Goal: Transaction & Acquisition: Purchase product/service

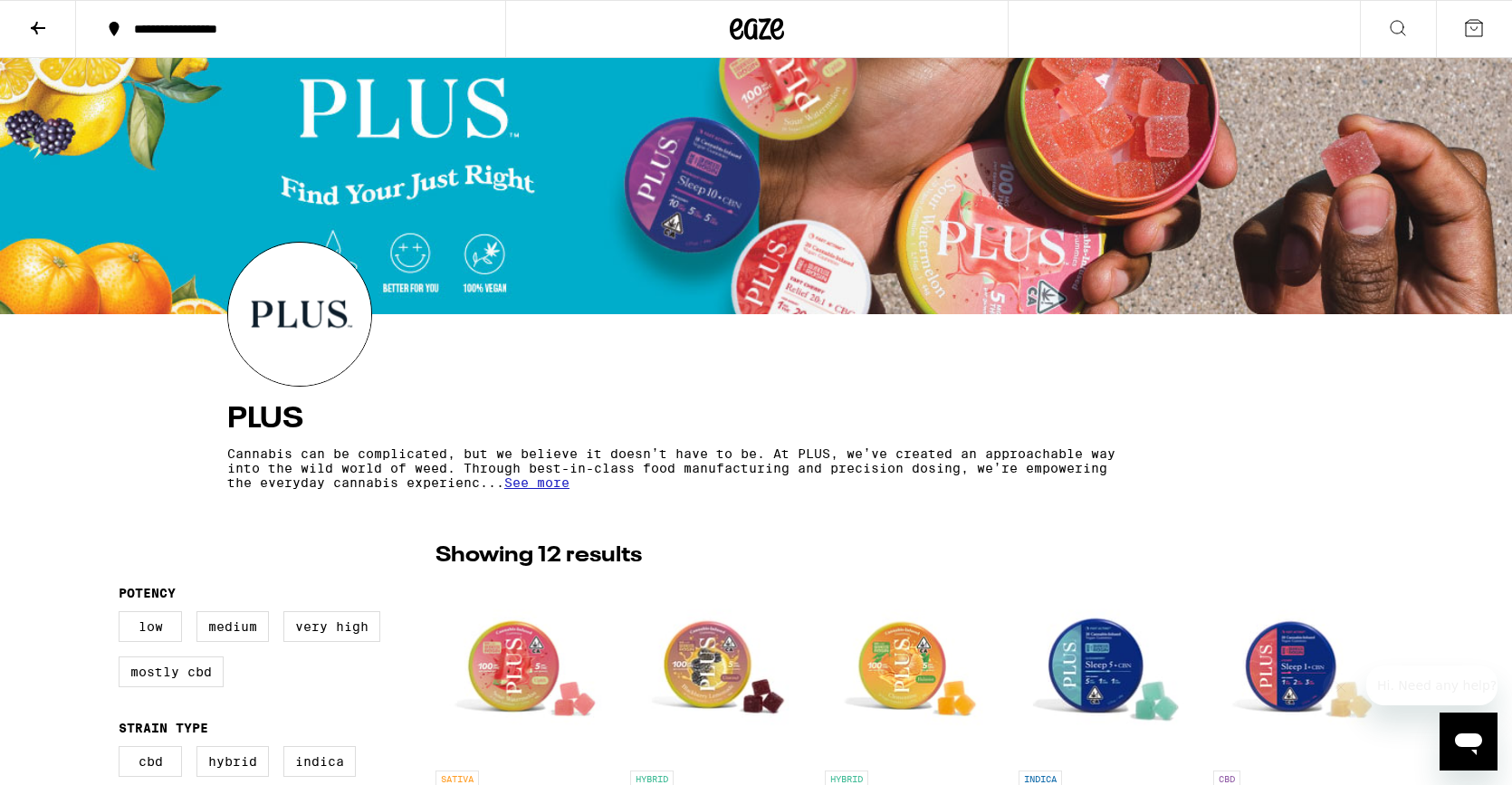
click at [750, 27] on icon at bounding box center [757, 28] width 54 height 32
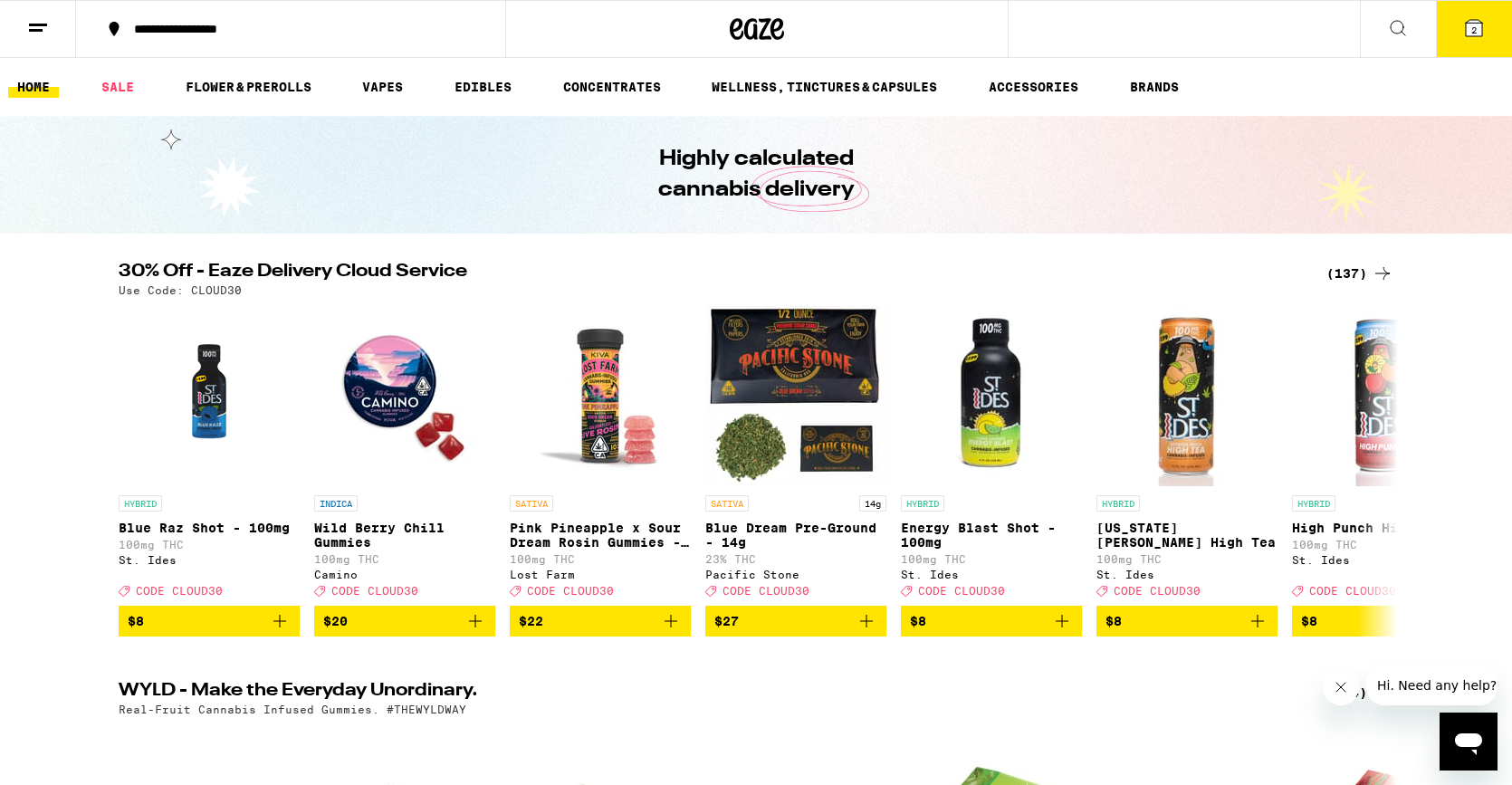
click at [1324, 272] on div "(137)" at bounding box center [1349, 273] width 88 height 22
click at [1339, 271] on div "(137)" at bounding box center [1360, 273] width 67 height 22
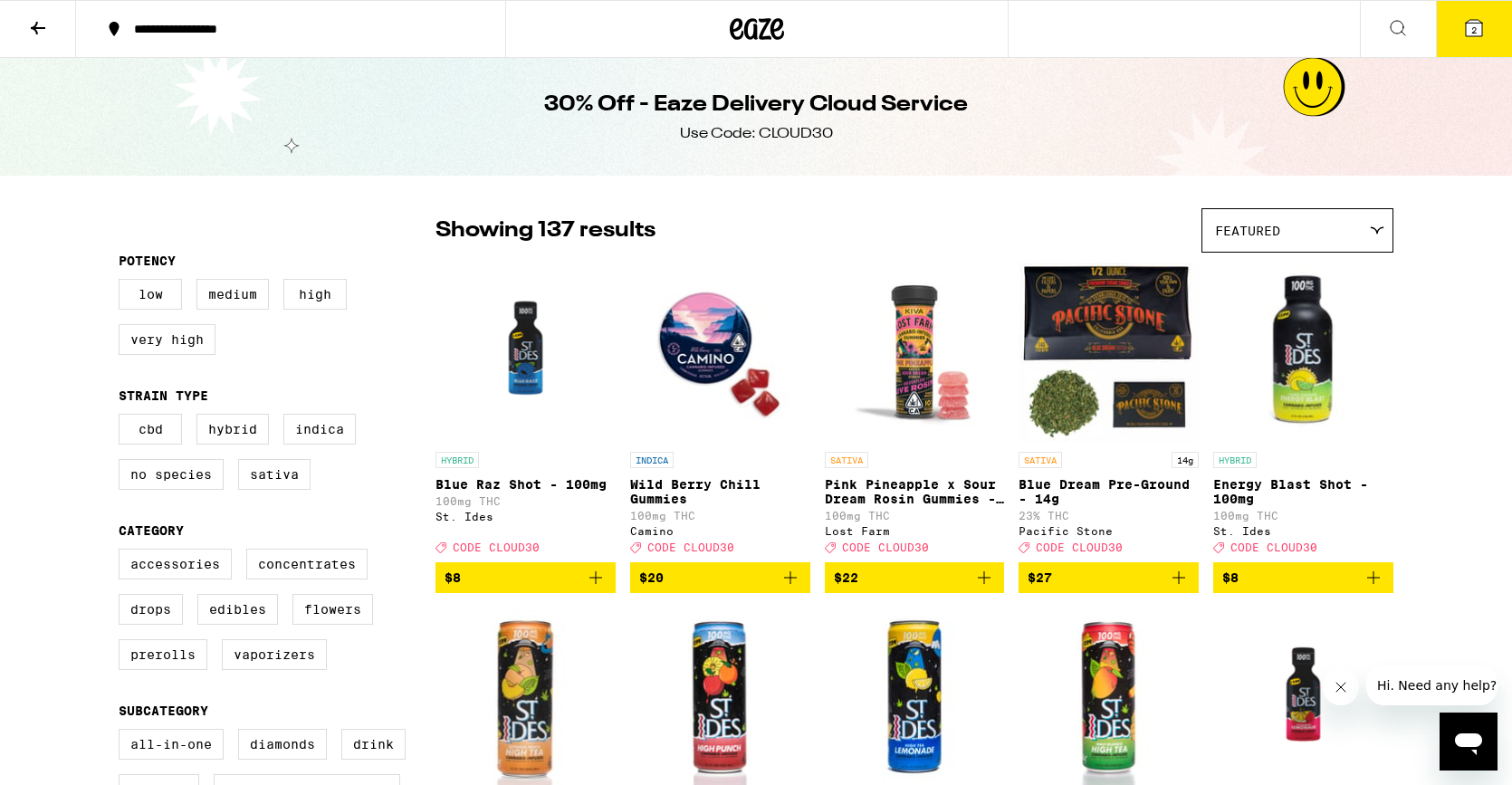
click at [771, 25] on icon at bounding box center [777, 28] width 13 height 22
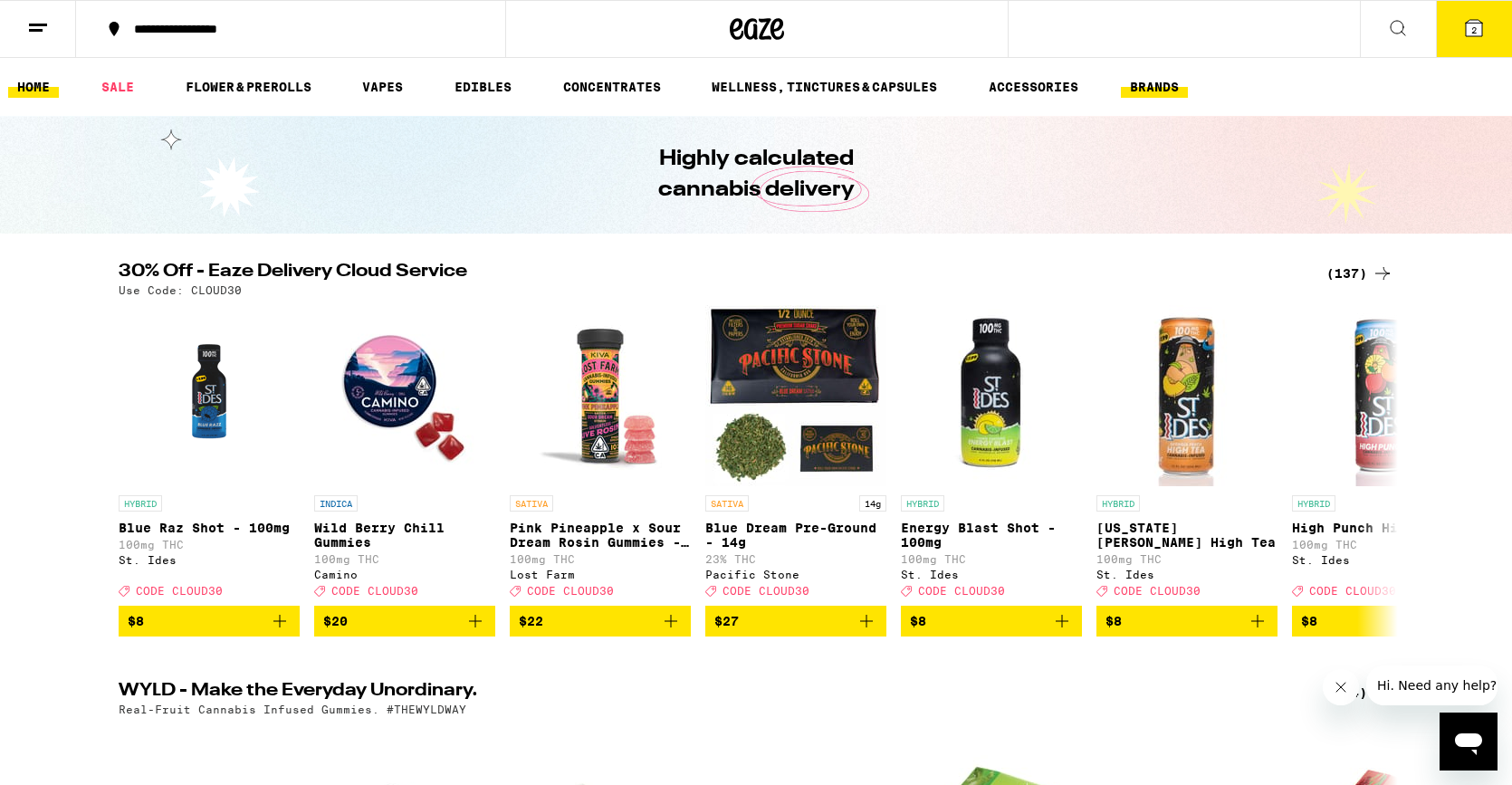
click at [1156, 82] on link "BRANDS" at bounding box center [1154, 86] width 67 height 22
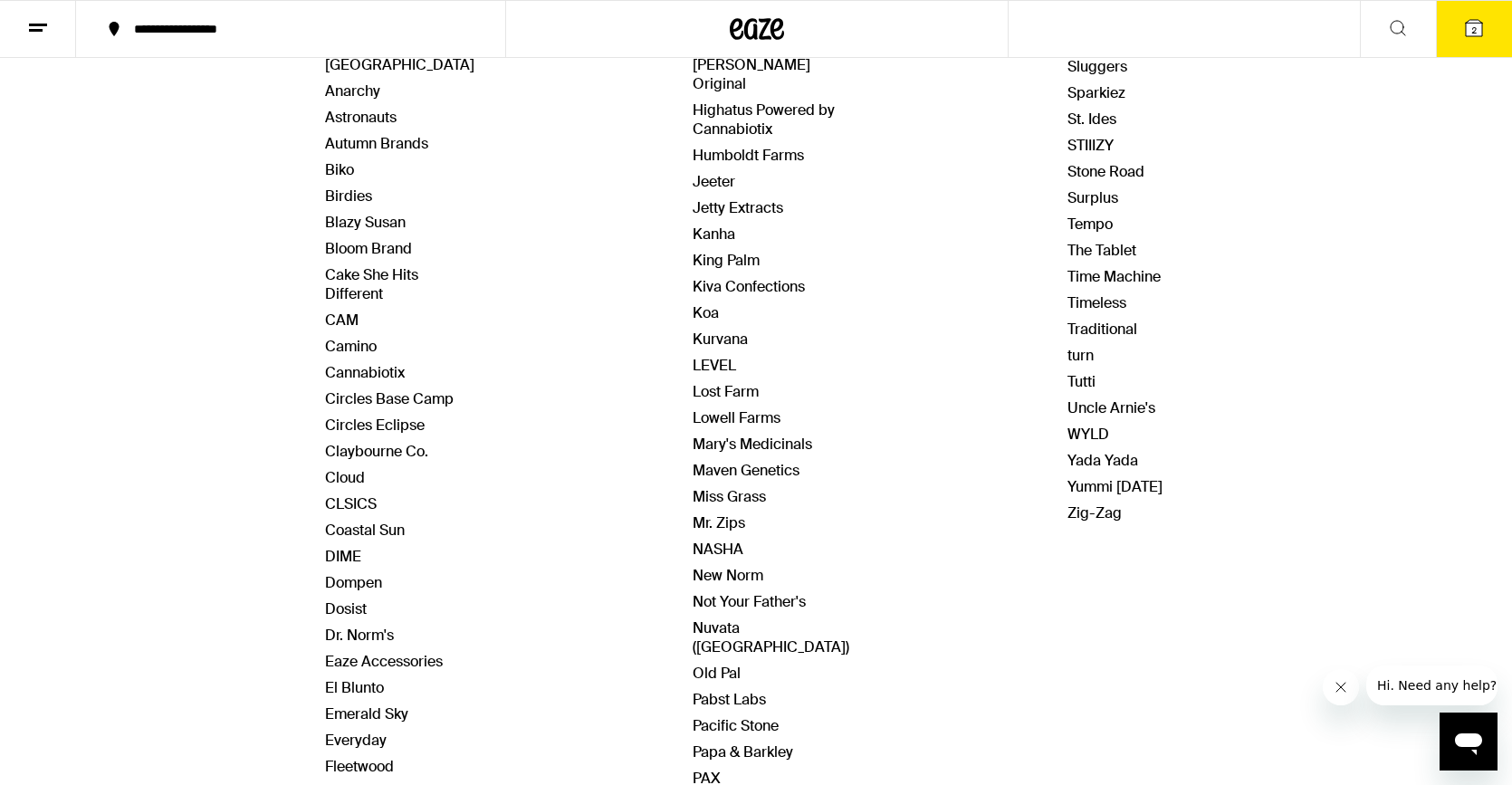
scroll to position [322, 0]
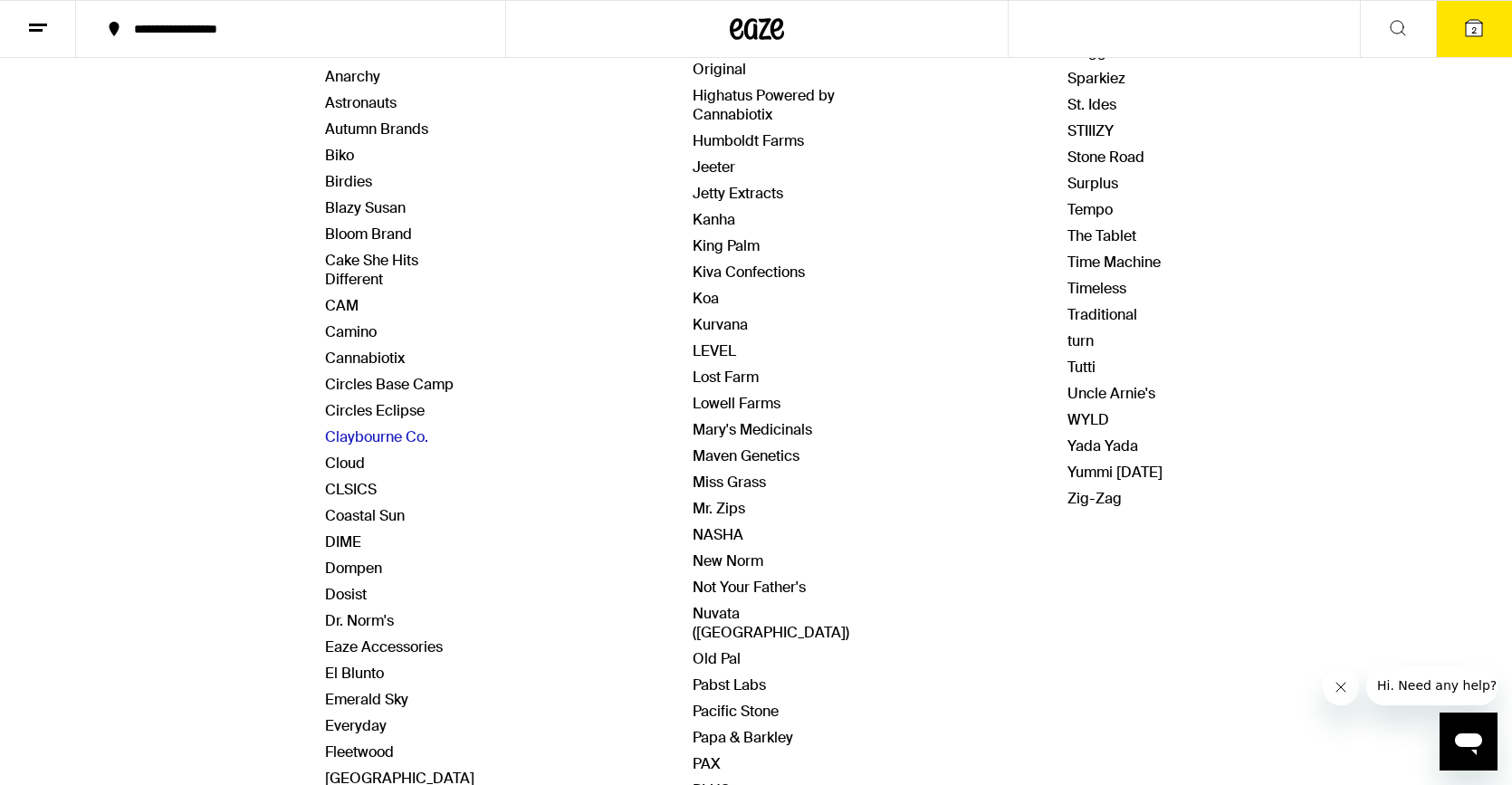
click at [405, 439] on link "Claybourne Co." at bounding box center [376, 437] width 104 height 19
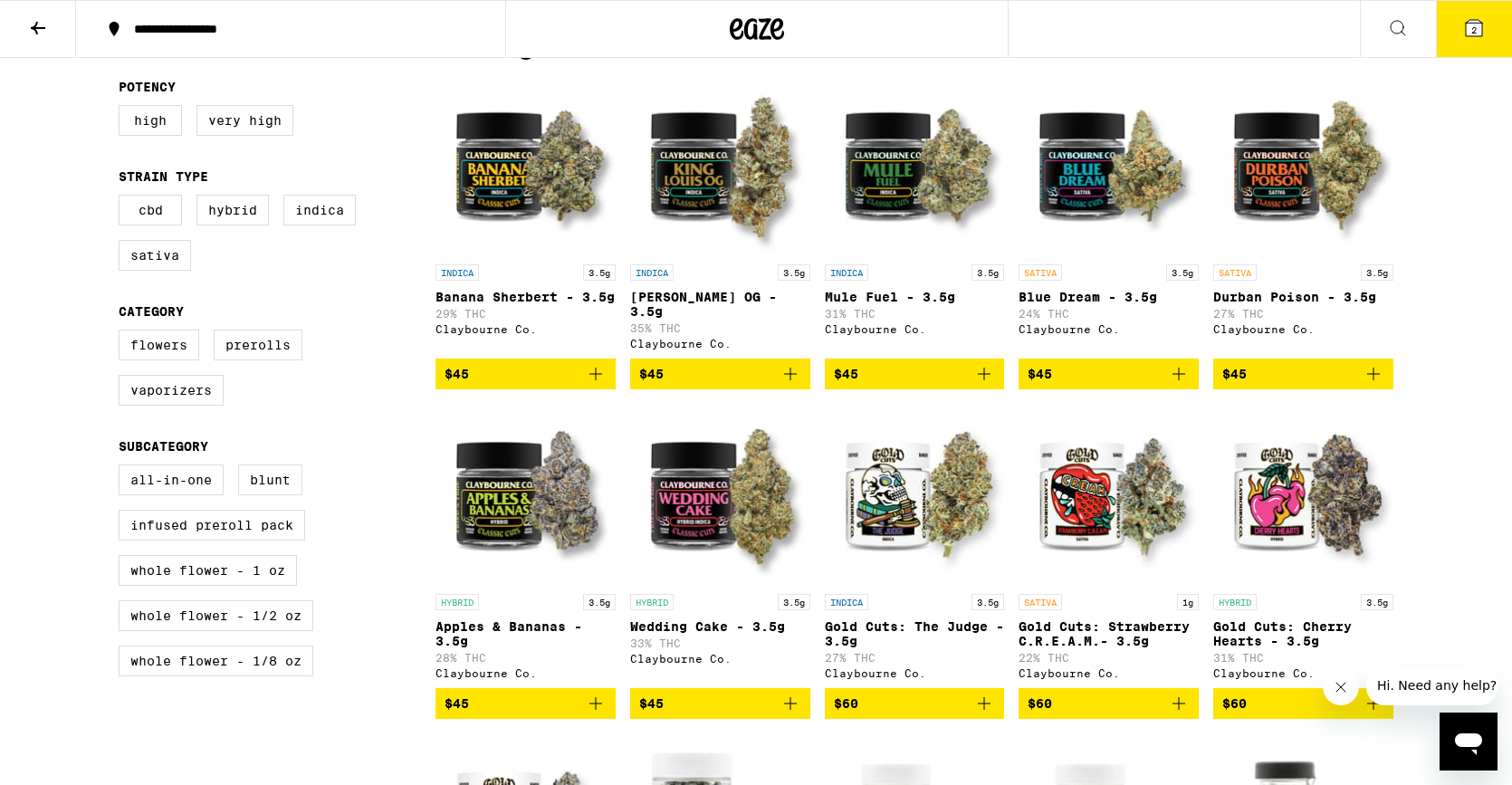
scroll to position [517, 0]
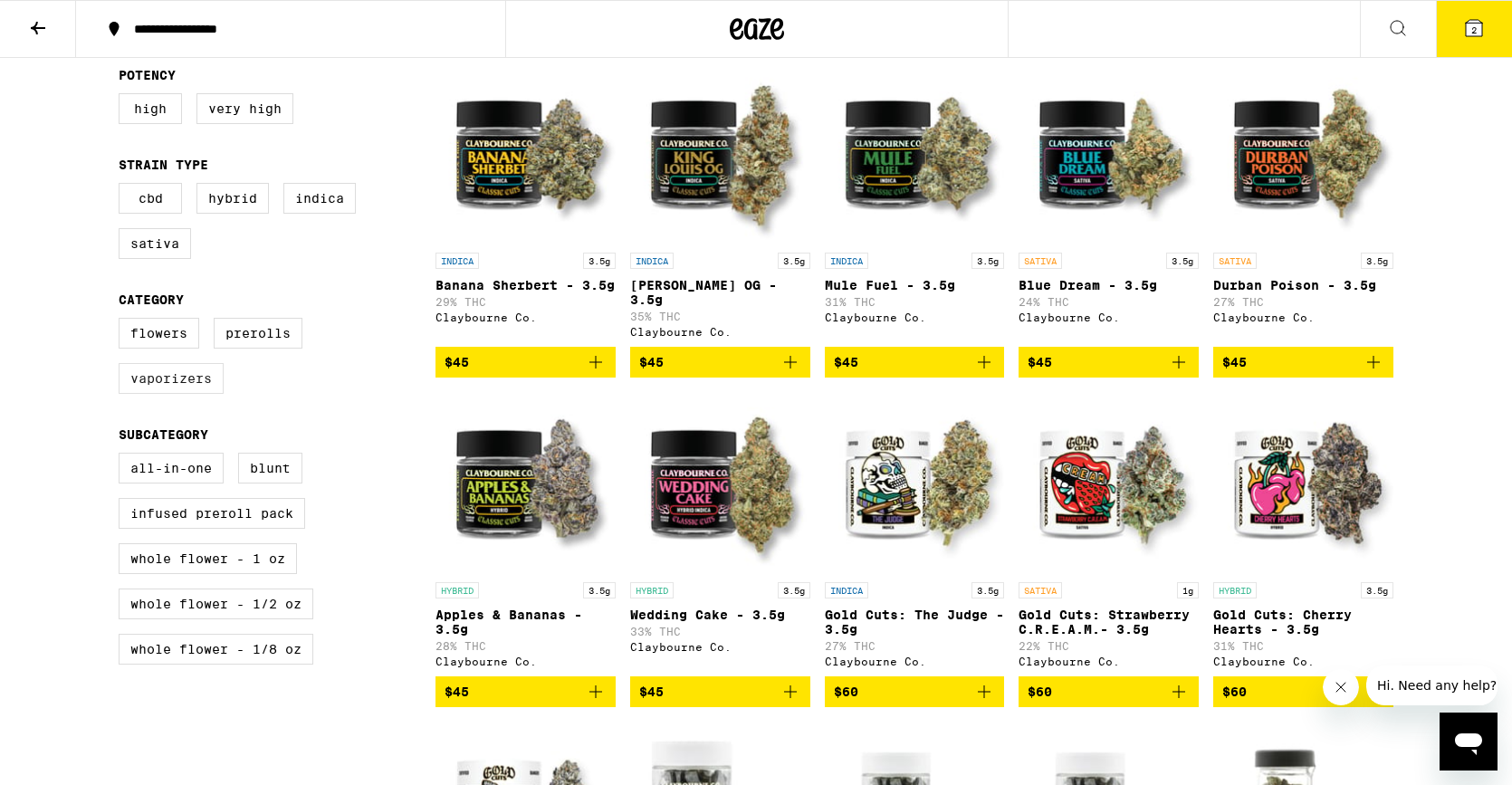
drag, startPoint x: 135, startPoint y: 399, endPoint x: 170, endPoint y: 400, distance: 35.0
click at [135, 394] on label "Vaporizers" at bounding box center [171, 378] width 105 height 30
click at [123, 321] on input "Vaporizers" at bounding box center [123, 321] width 1 height 1
checkbox input "true"
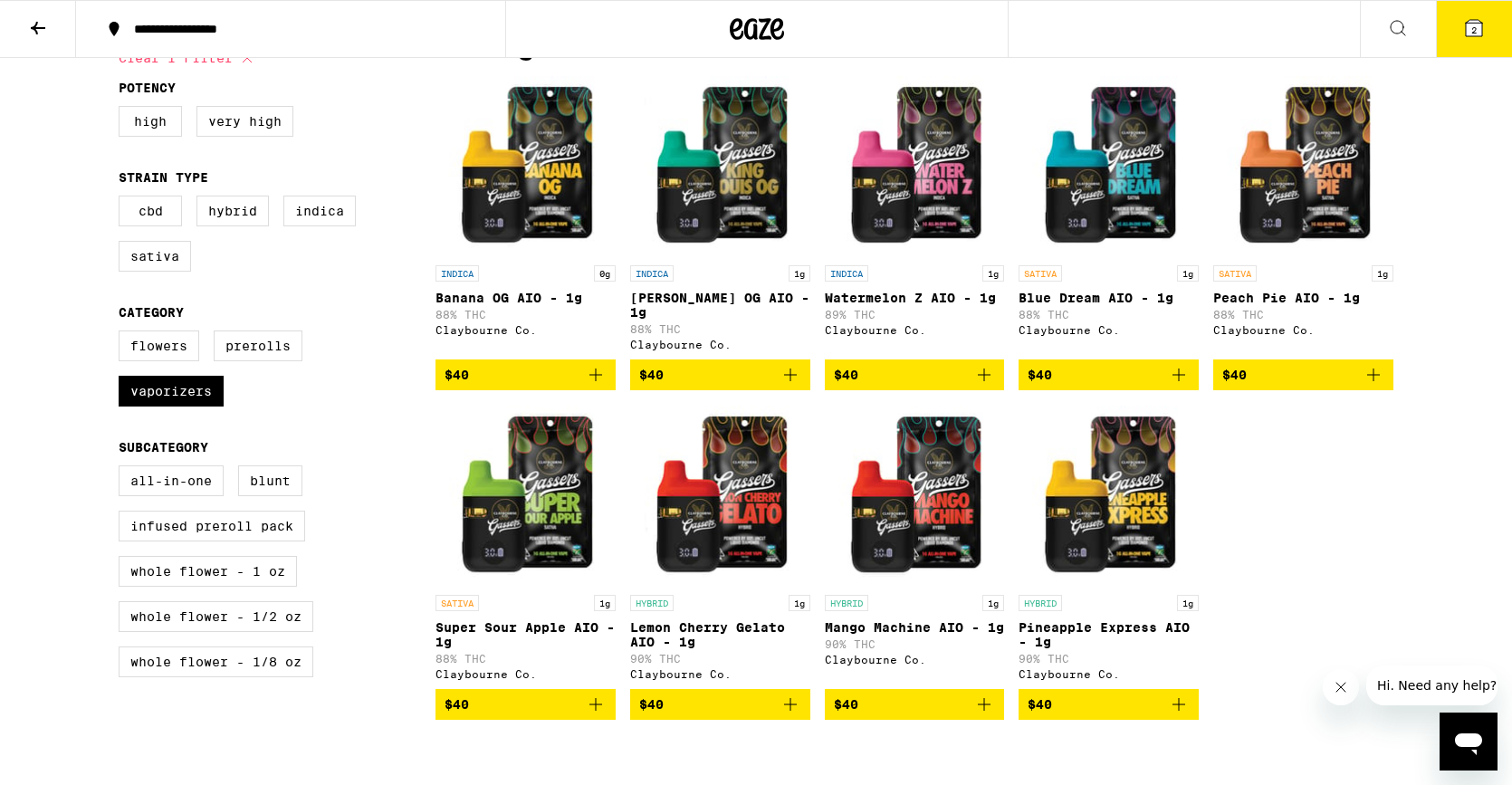
scroll to position [514, 0]
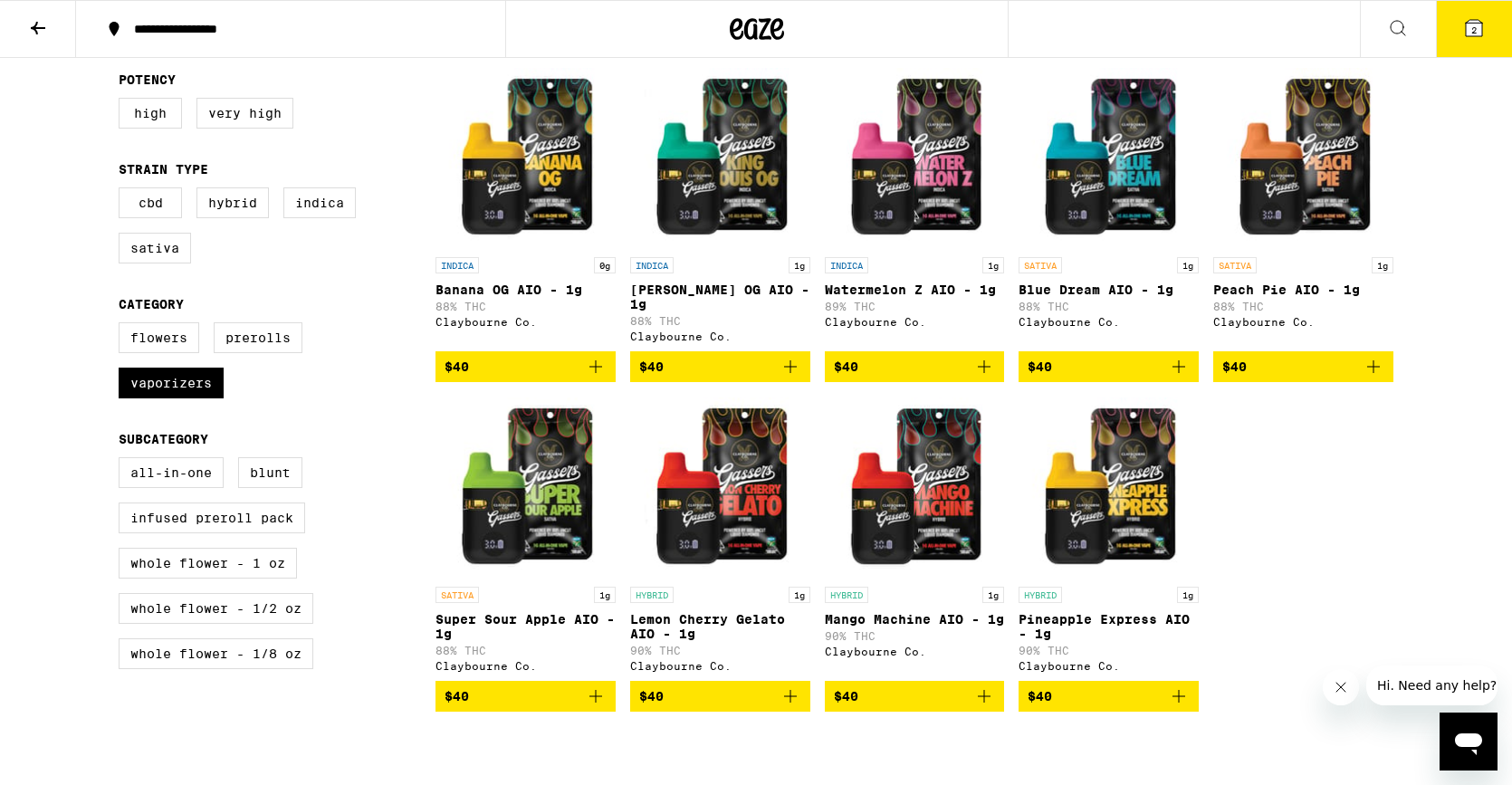
click at [521, 489] on img "Open page for Super Sour Apple AIO - 1g from Claybourne Co." at bounding box center [526, 487] width 180 height 181
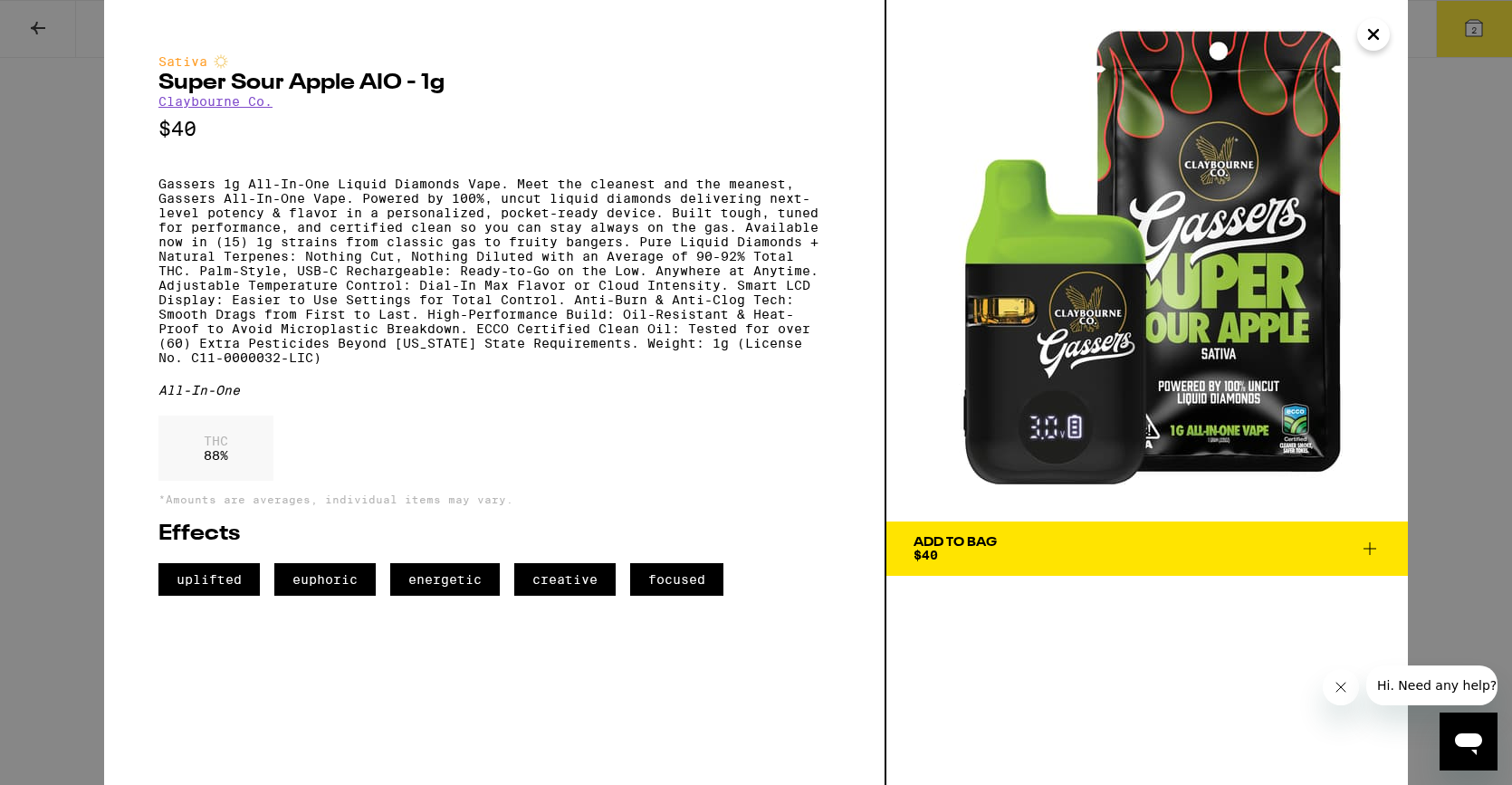
click at [1389, 38] on img at bounding box center [1146, 260] width 521 height 521
click at [1382, 39] on icon "Close" at bounding box center [1373, 34] width 22 height 28
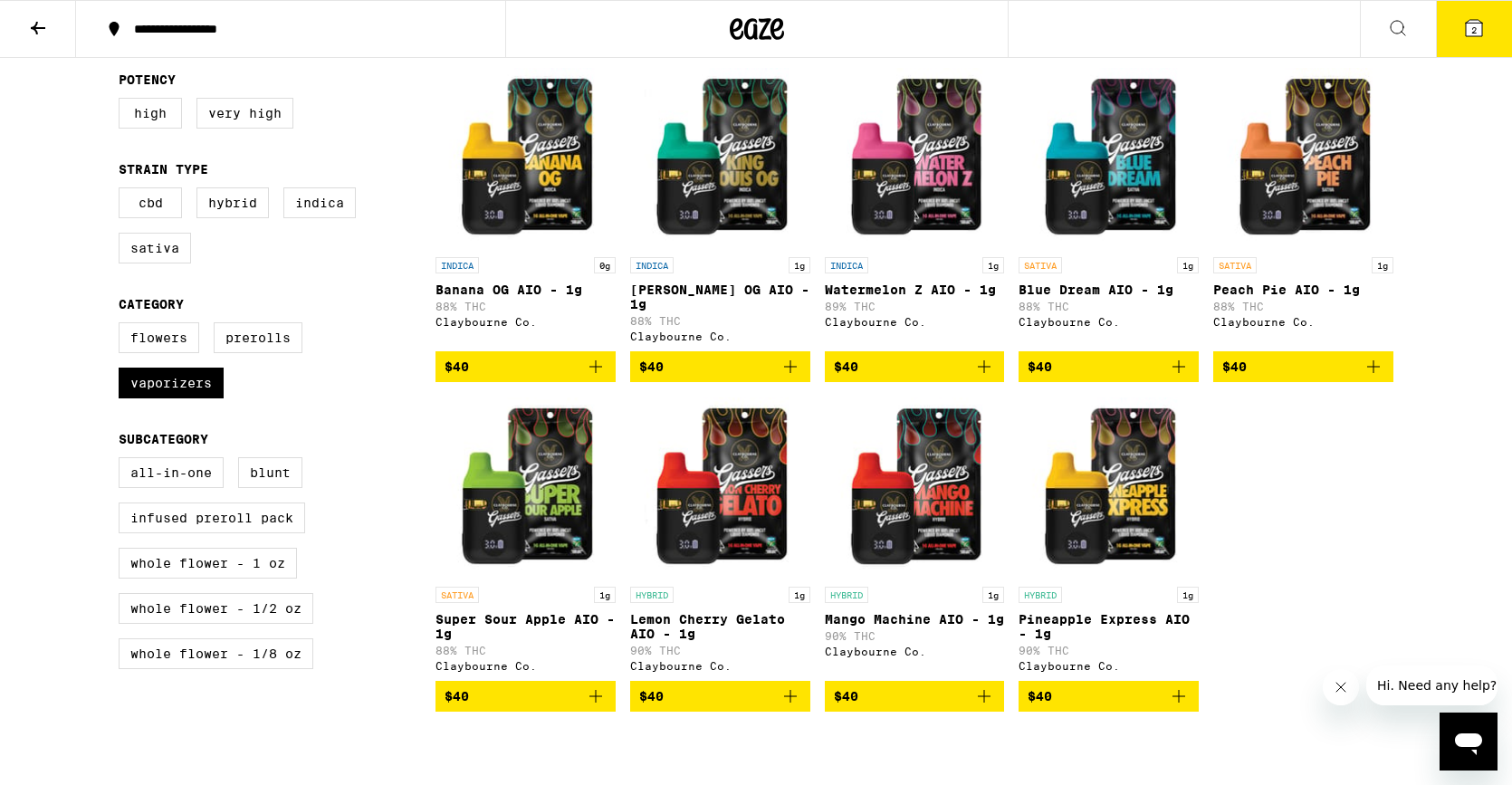
click at [734, 512] on img "Open page for Lemon Cherry Gelato AIO - 1g from Claybourne Co." at bounding box center [721, 487] width 180 height 181
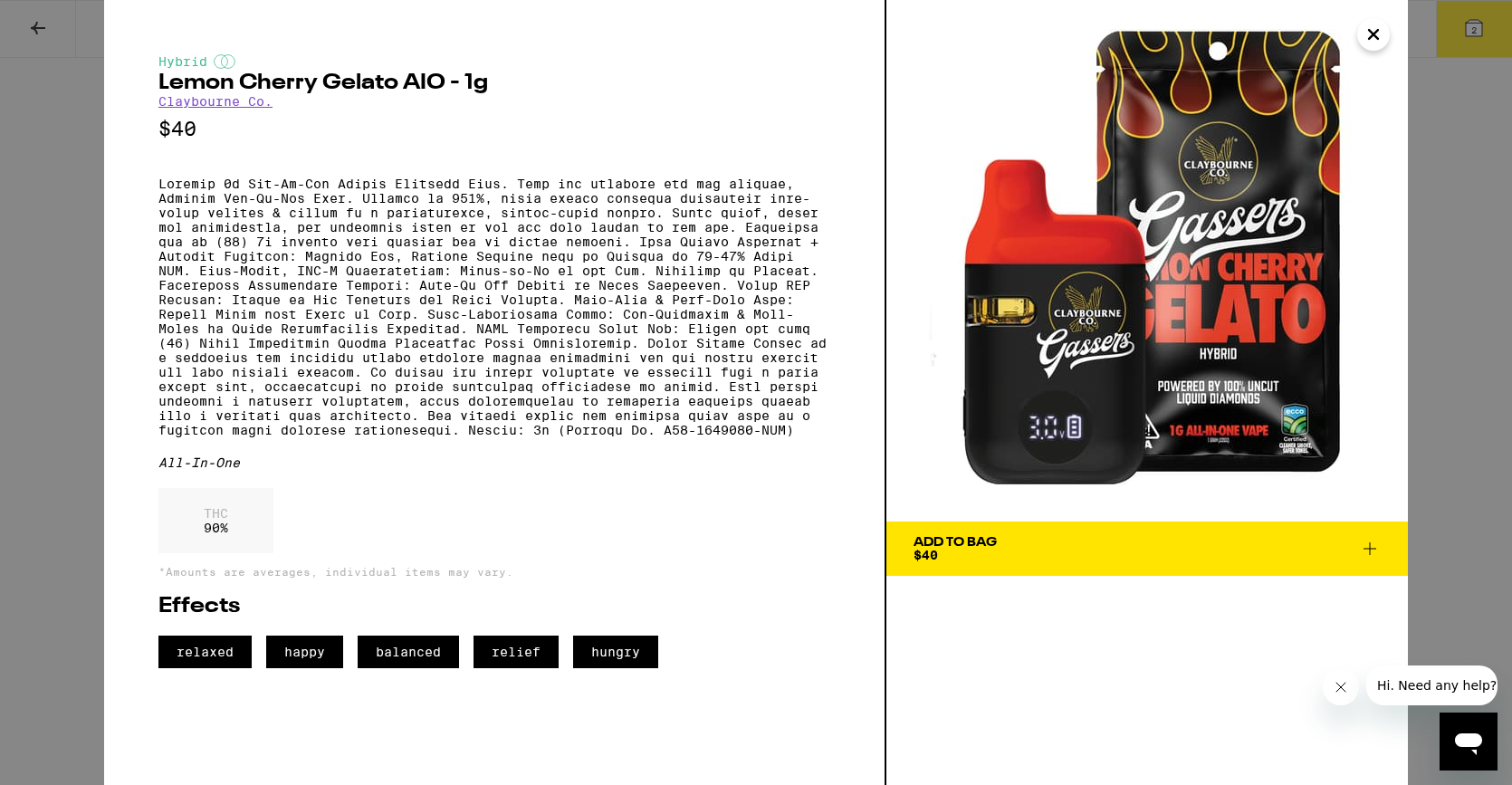
click at [1371, 31] on icon "Close" at bounding box center [1374, 34] width 9 height 9
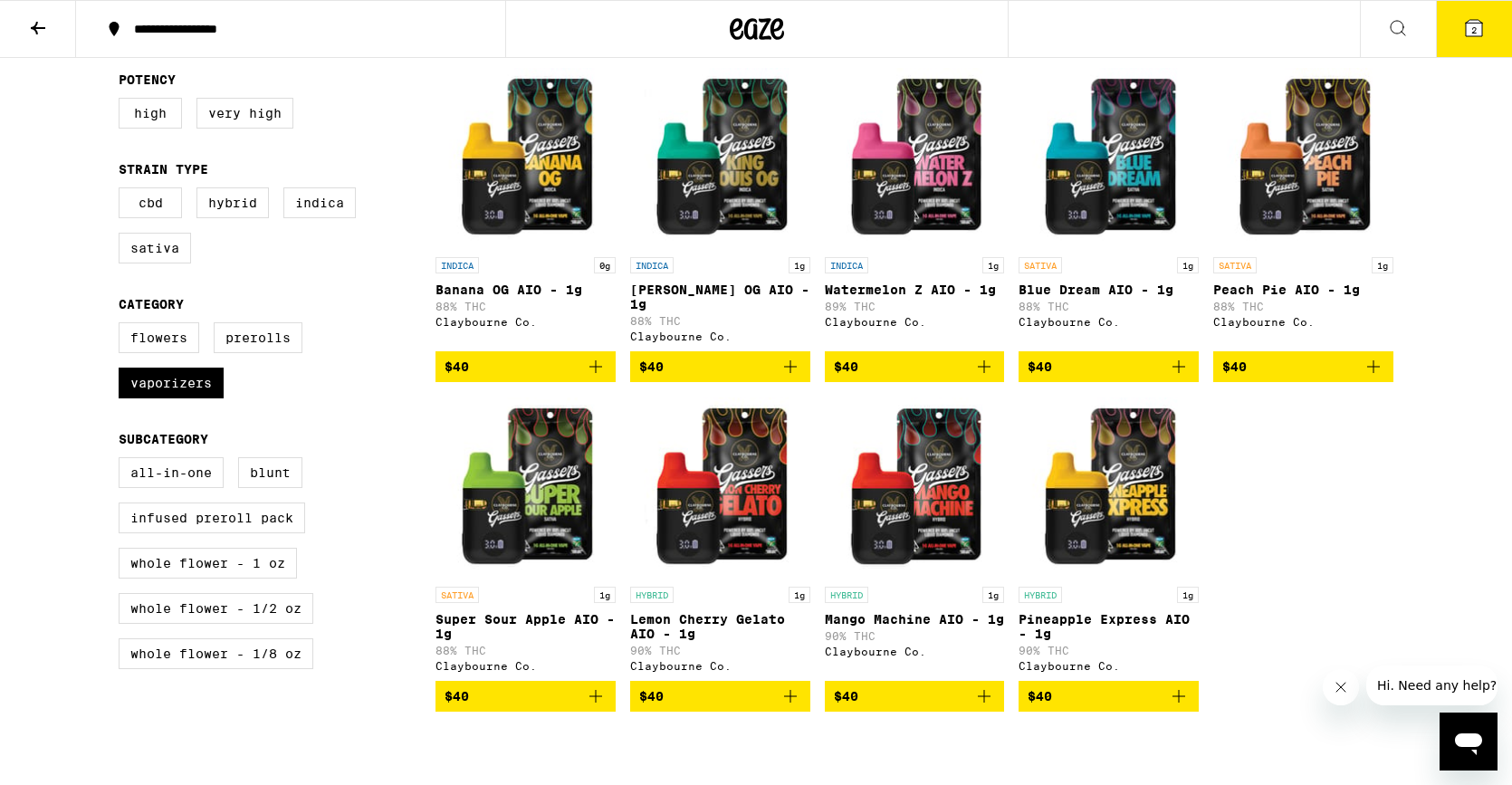
click at [922, 532] on img "Open page for Mango Machine AIO - 1g from Claybourne Co." at bounding box center [916, 487] width 180 height 181
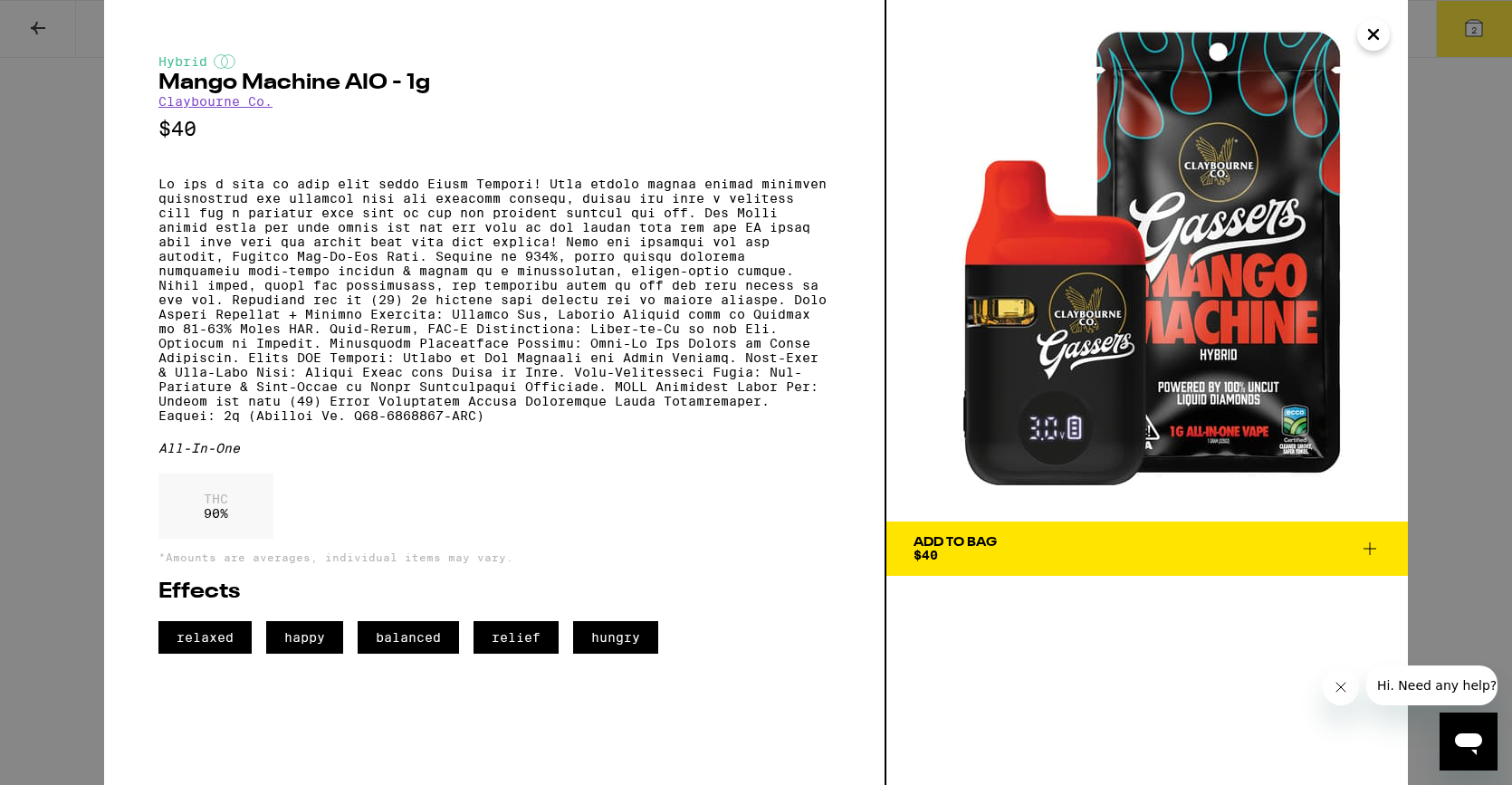
click at [1381, 37] on icon "Close" at bounding box center [1373, 34] width 22 height 28
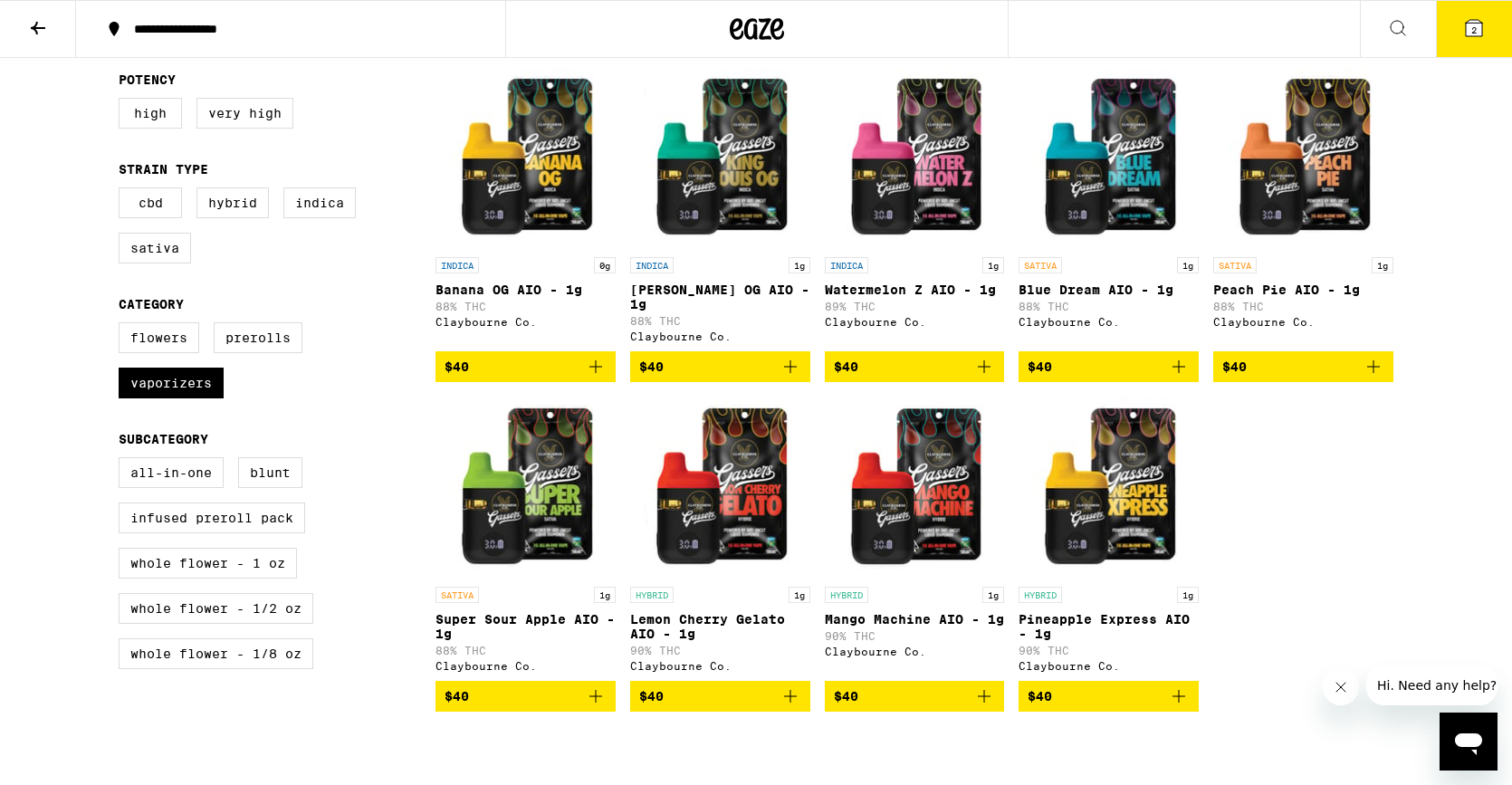
click at [521, 193] on img "Open page for Banana OG AIO - 1g from Claybourne Co." at bounding box center [526, 158] width 180 height 181
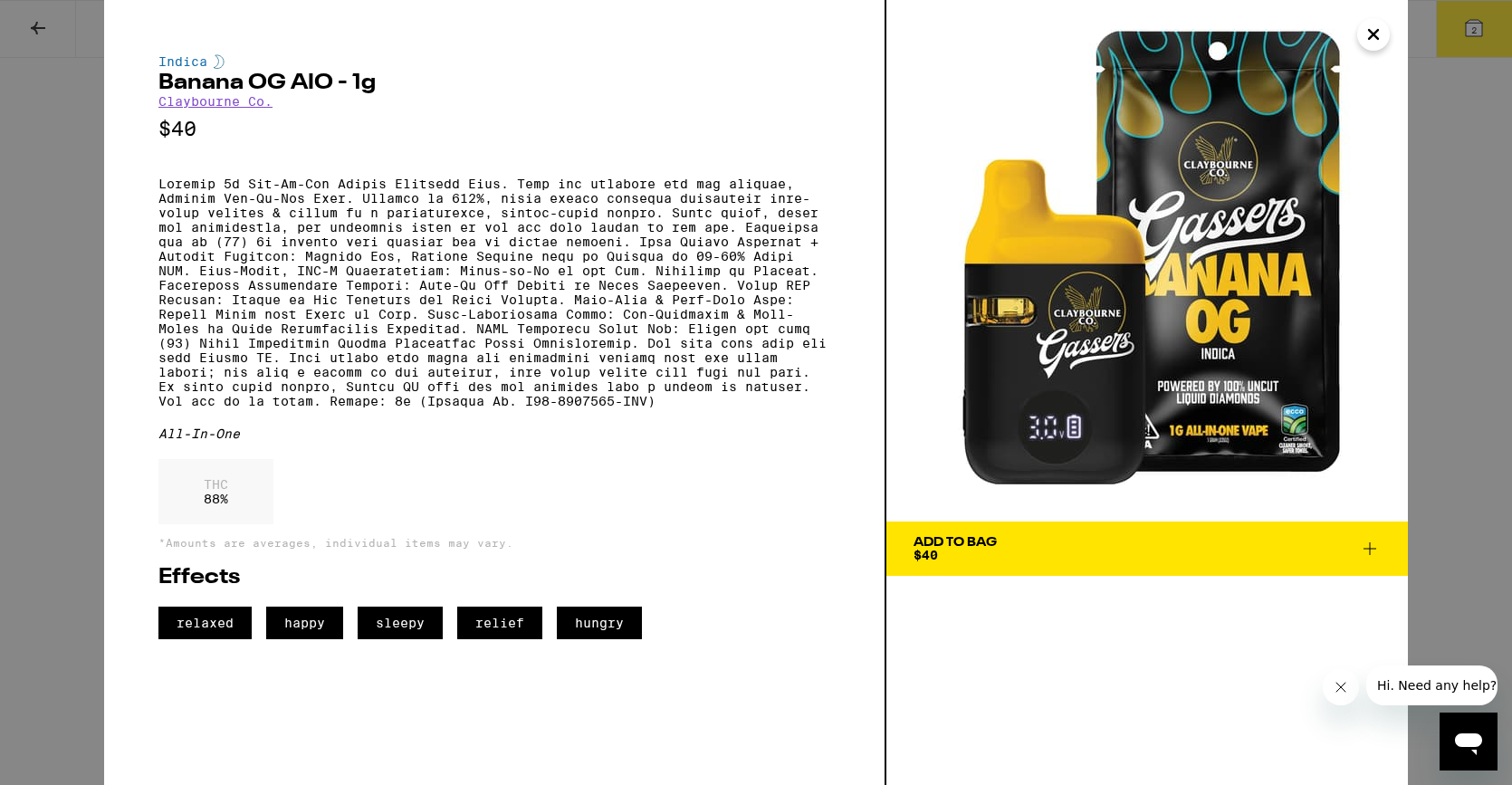
click at [1371, 35] on icon "Close" at bounding box center [1374, 34] width 9 height 9
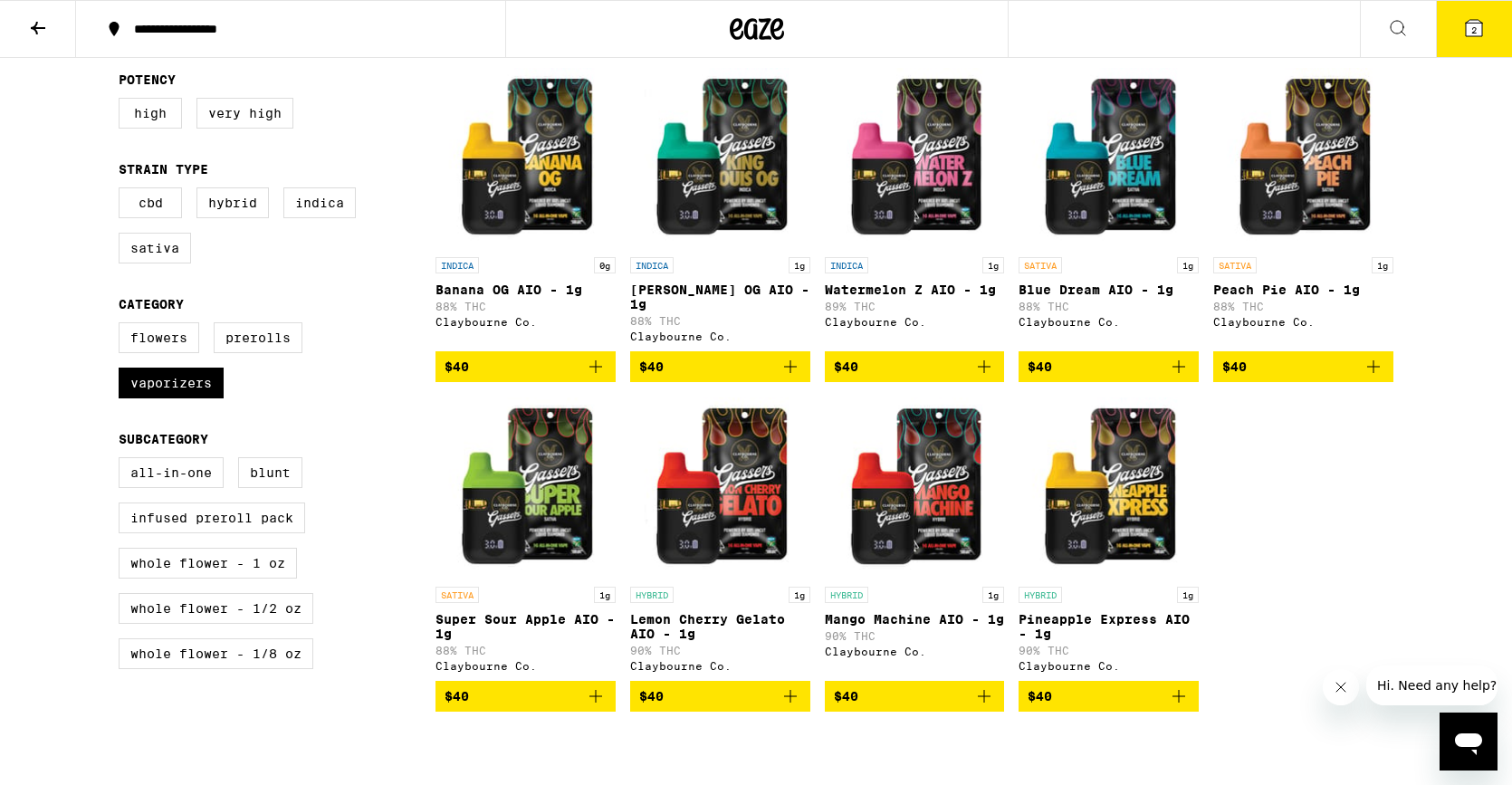
click at [602, 377] on icon "Add to bag" at bounding box center [595, 366] width 22 height 22
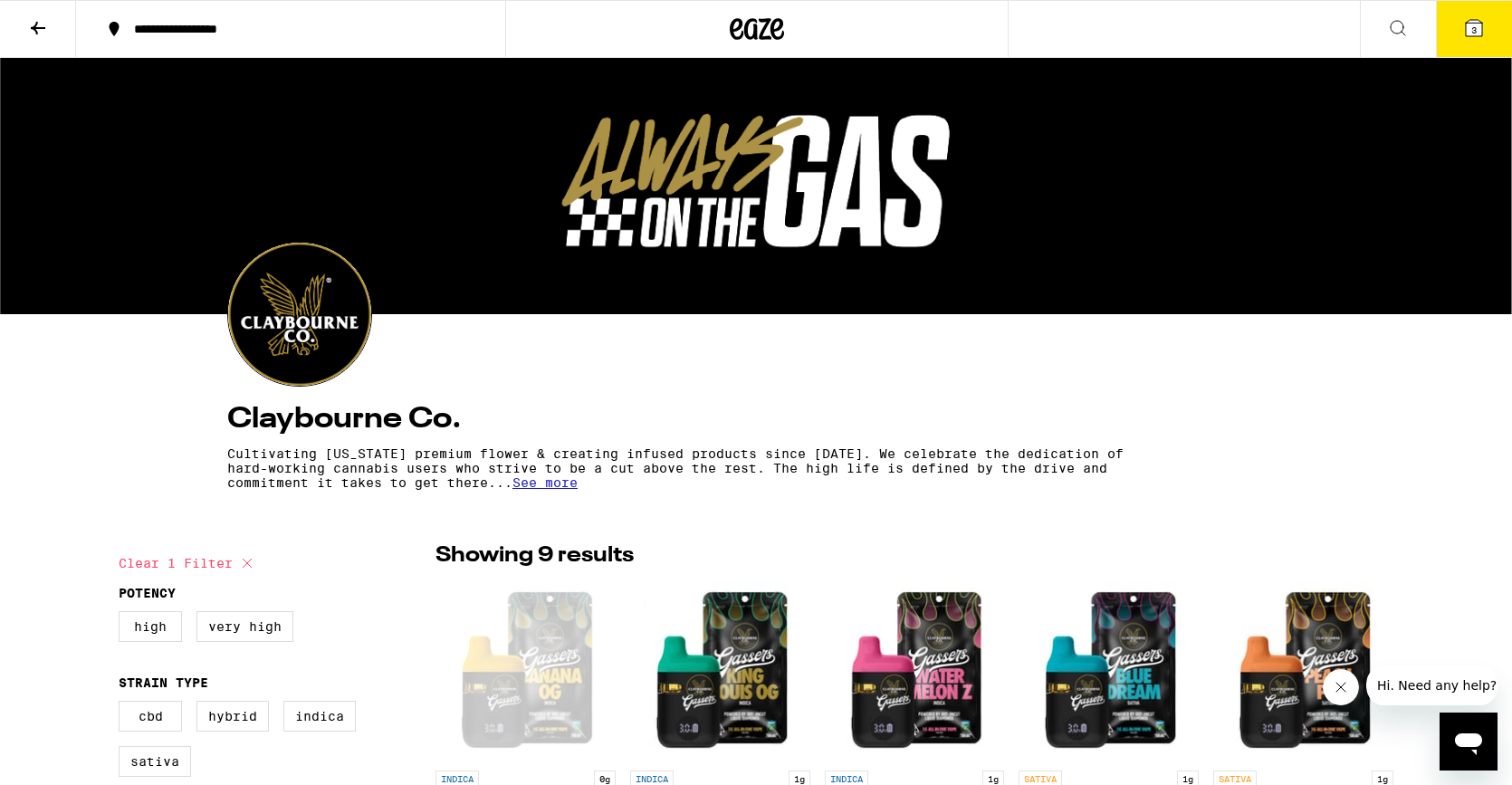
click at [752, 25] on icon at bounding box center [757, 28] width 54 height 32
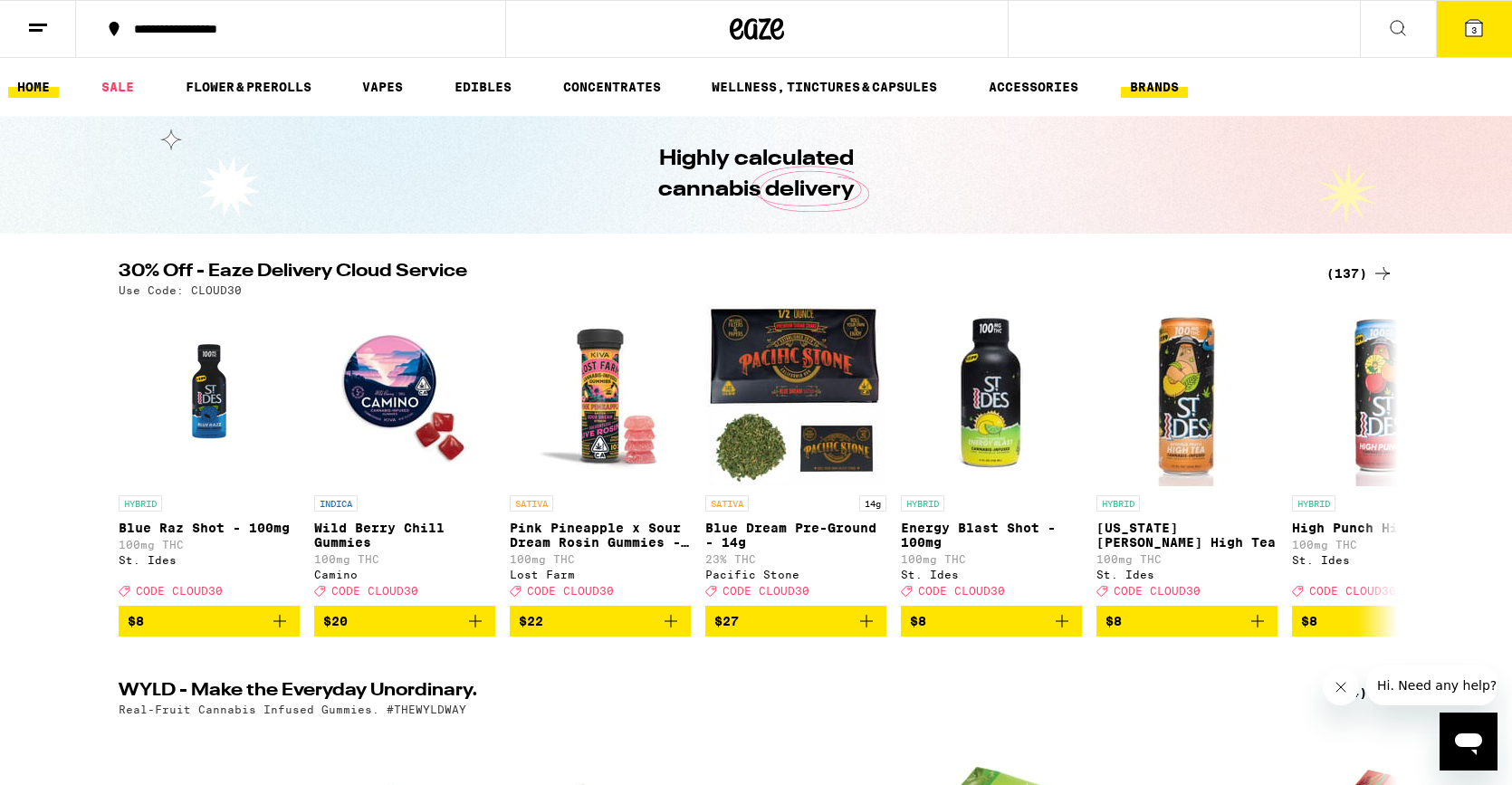
click at [1159, 87] on link "BRANDS" at bounding box center [1154, 86] width 67 height 22
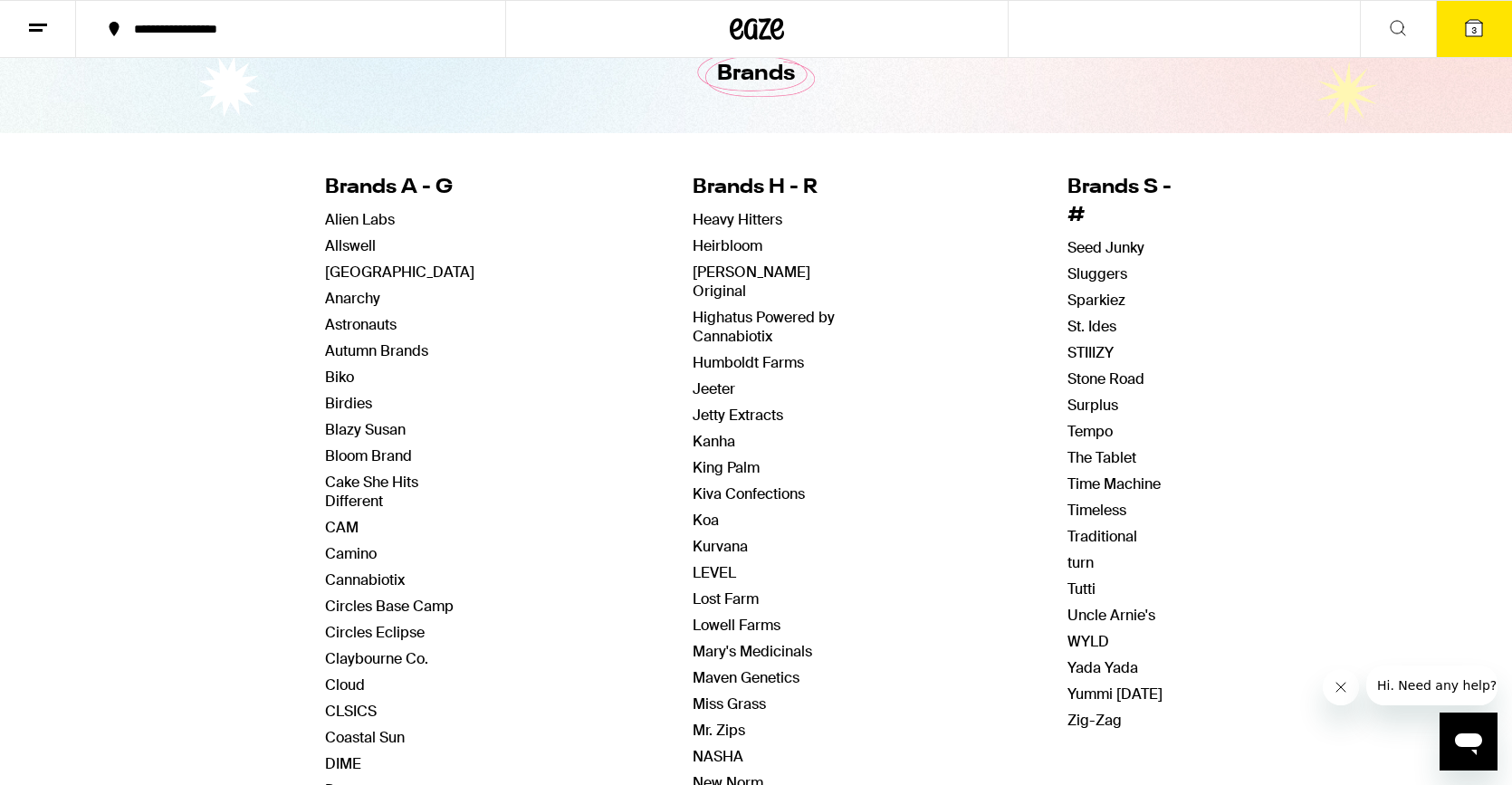
scroll to position [146, 0]
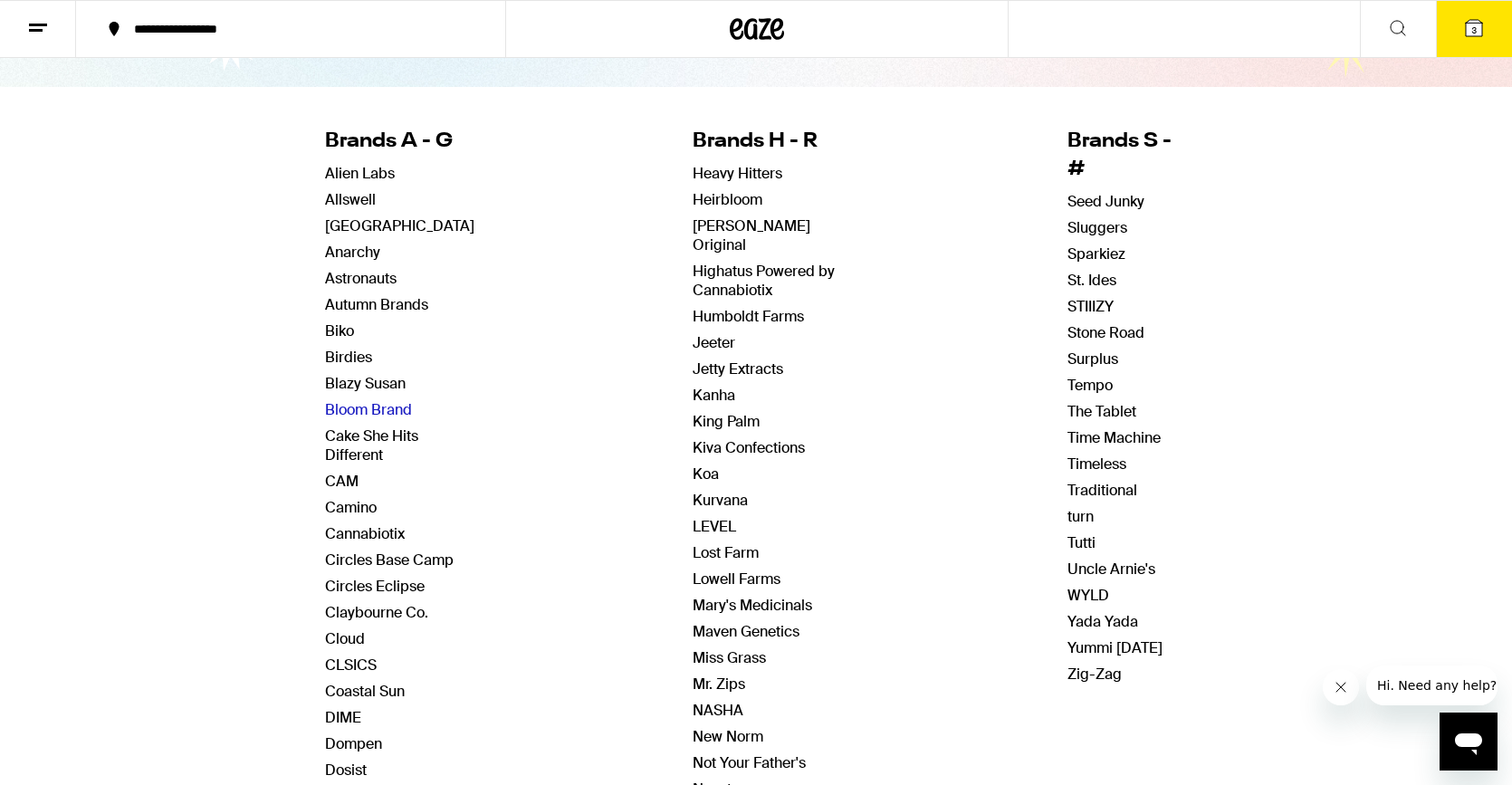
click at [372, 418] on link "Bloom Brand" at bounding box center [369, 409] width 87 height 19
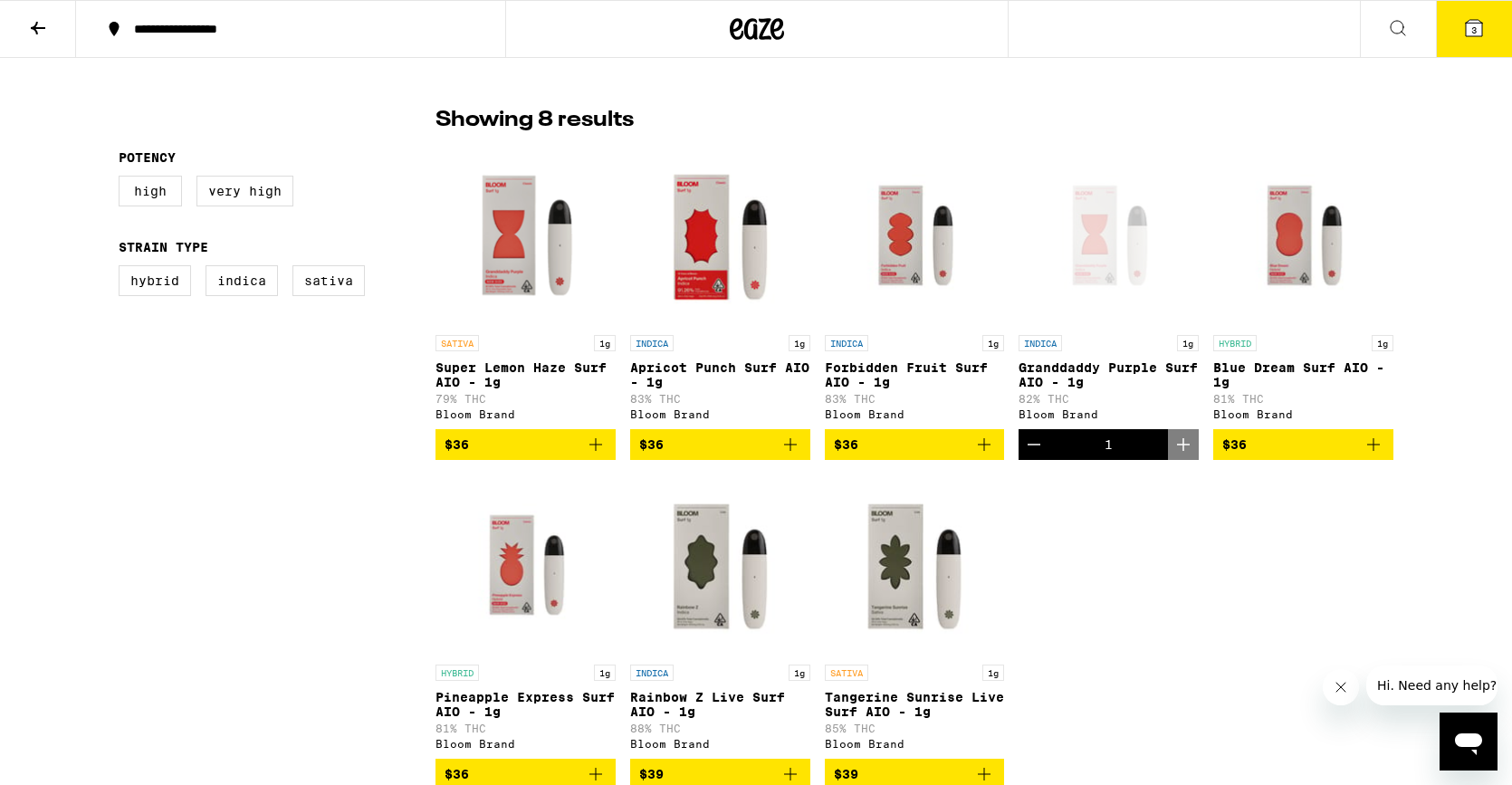
scroll to position [525, 0]
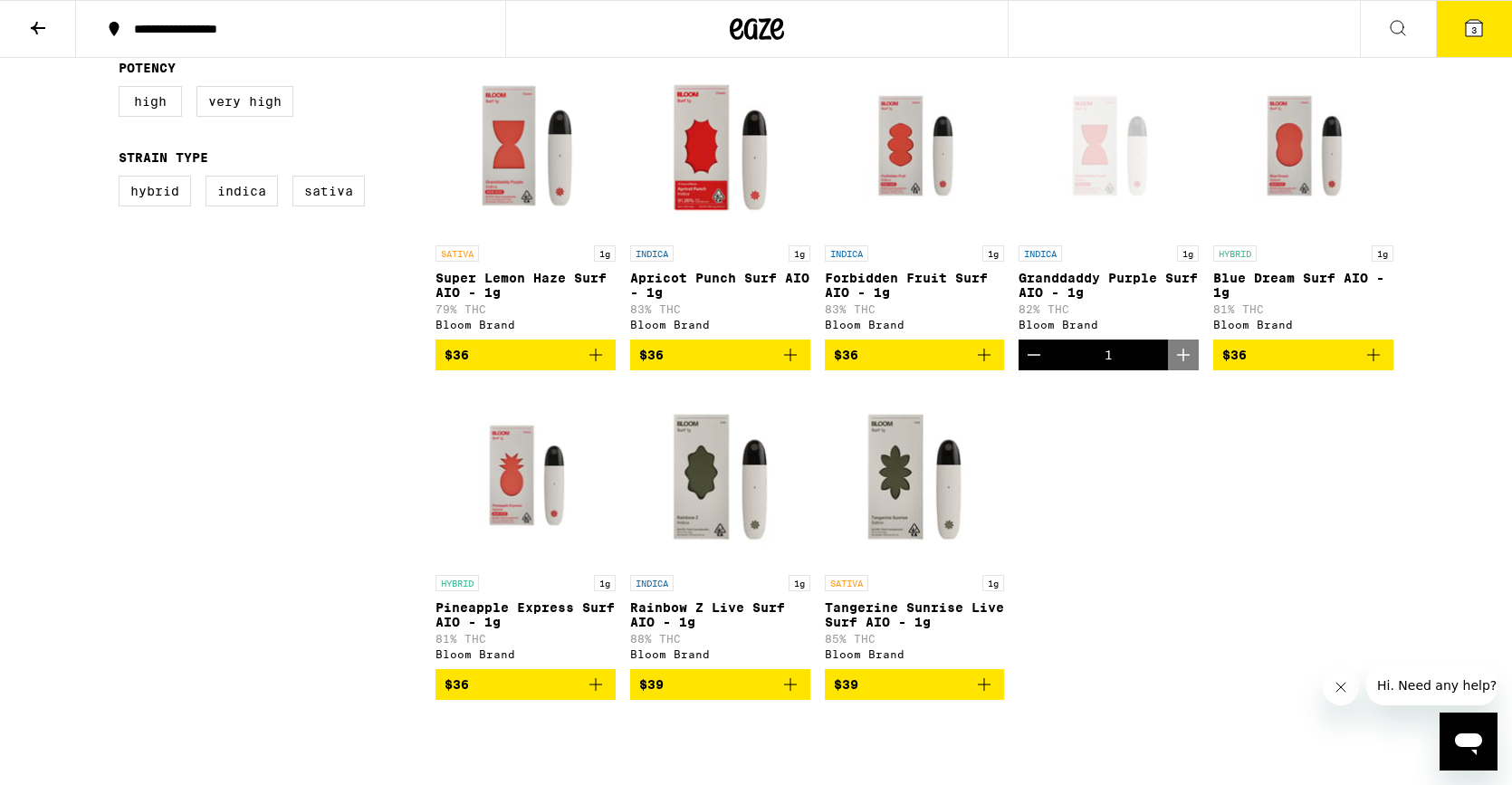
click at [1042, 350] on button "Decrement" at bounding box center [1034, 355] width 30 height 30
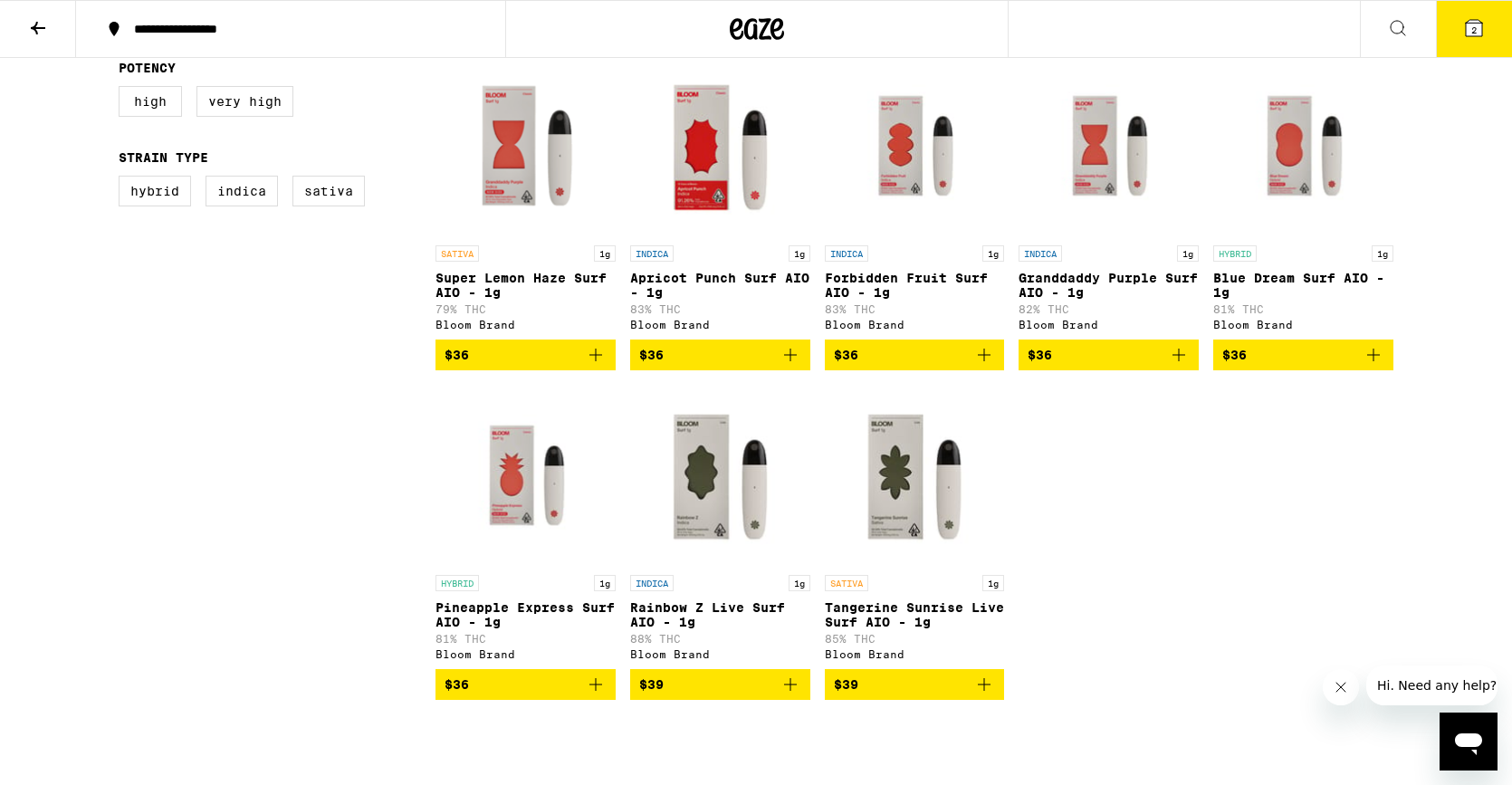
click at [1377, 365] on icon "Add to bag" at bounding box center [1373, 354] width 22 height 22
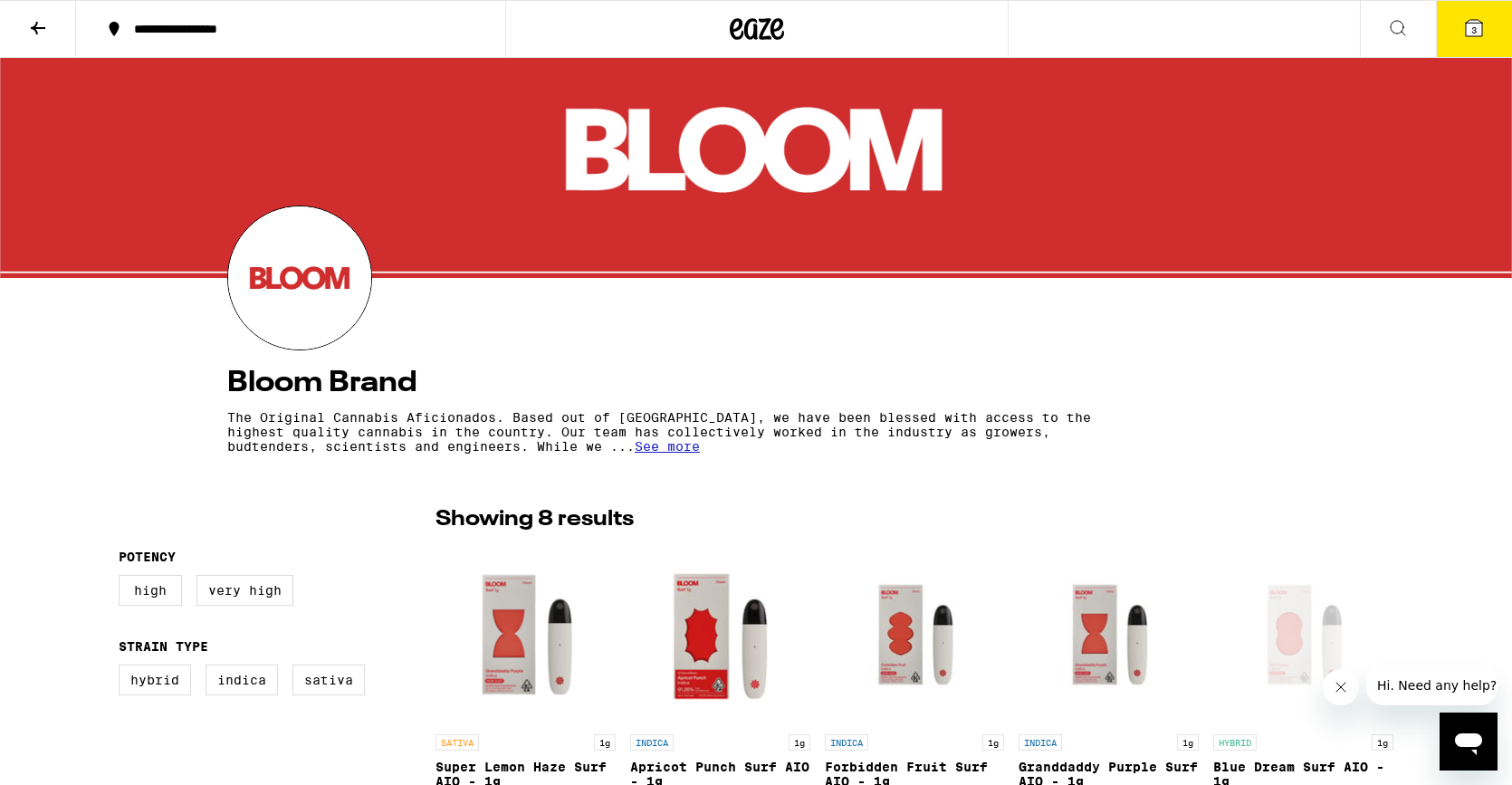
scroll to position [0, 0]
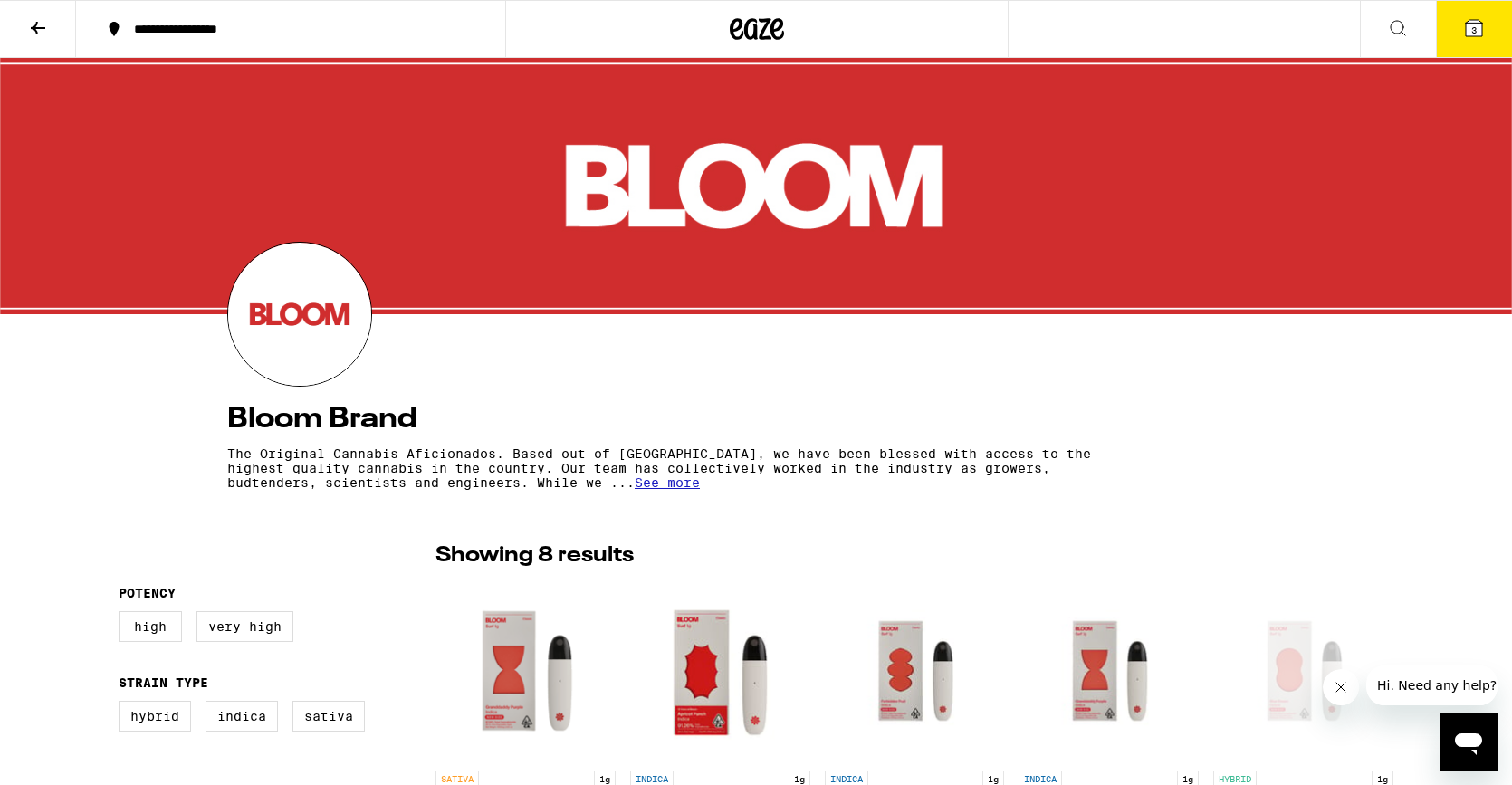
click at [1471, 31] on span "3" at bounding box center [1474, 29] width 6 height 10
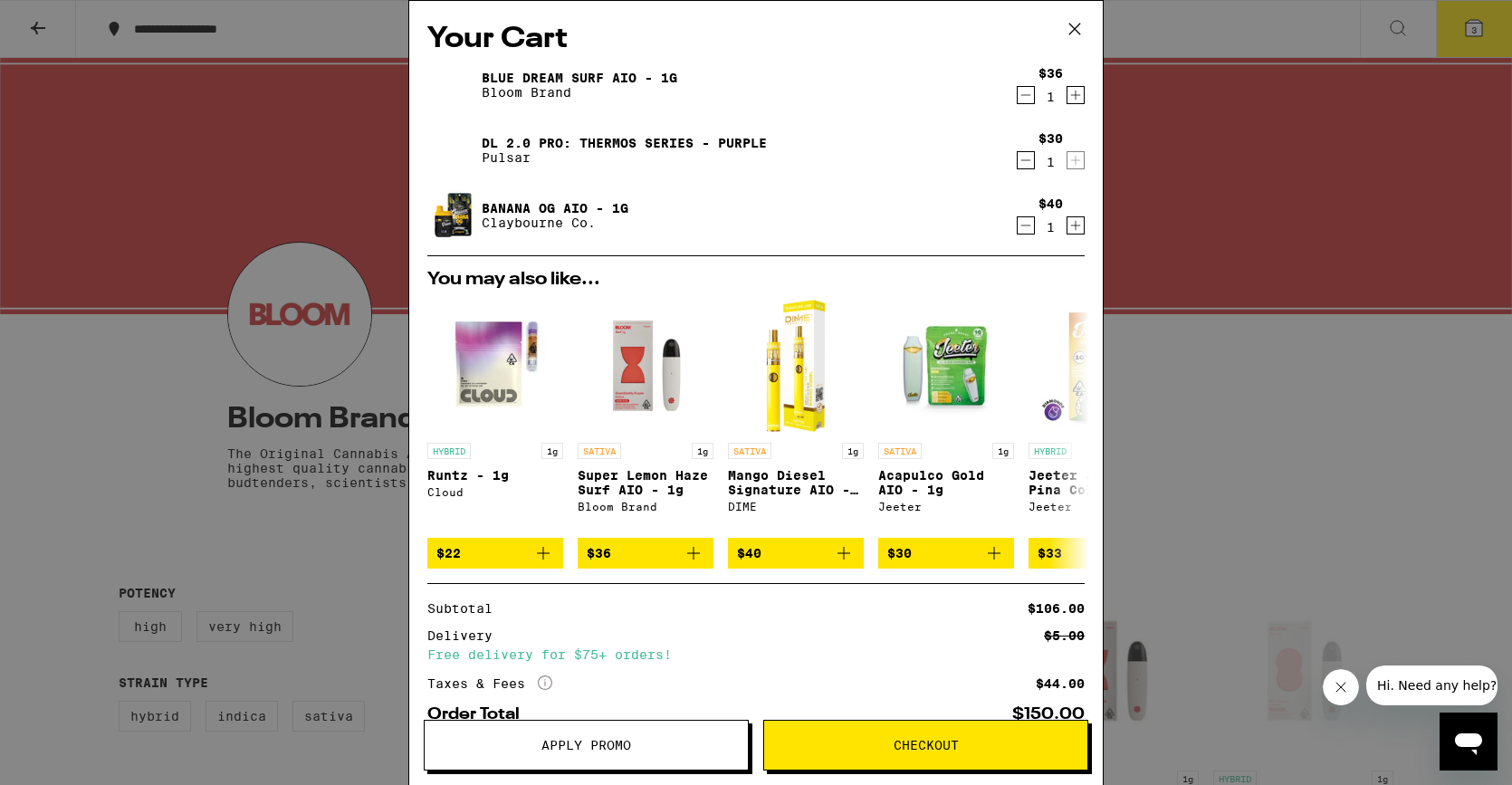
click at [1021, 159] on icon "Decrement" at bounding box center [1026, 159] width 16 height 22
